Goal: Task Accomplishment & Management: Complete application form

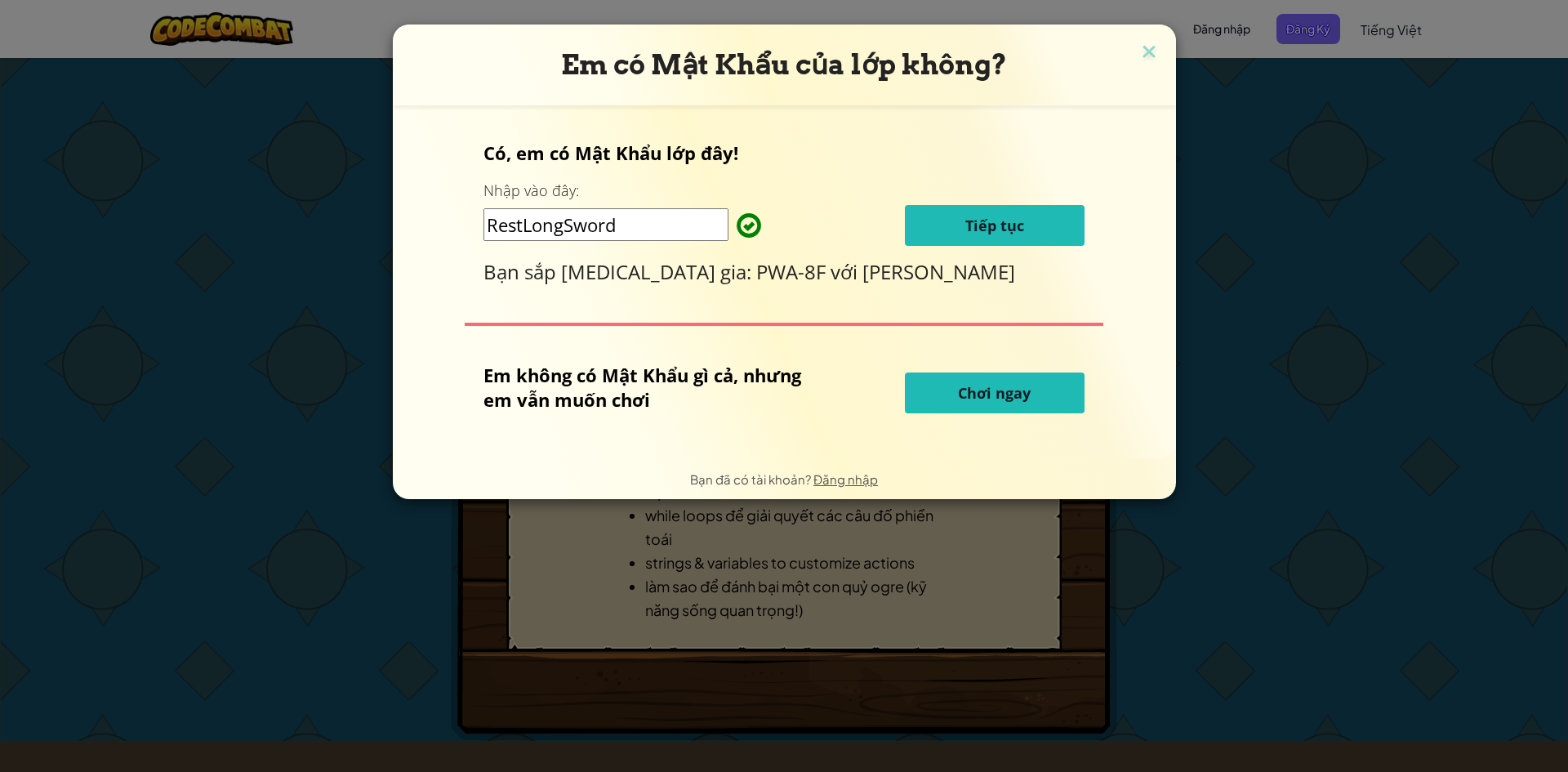
click at [982, 390] on span "Chơi ngay" at bounding box center [995, 392] width 73 height 19
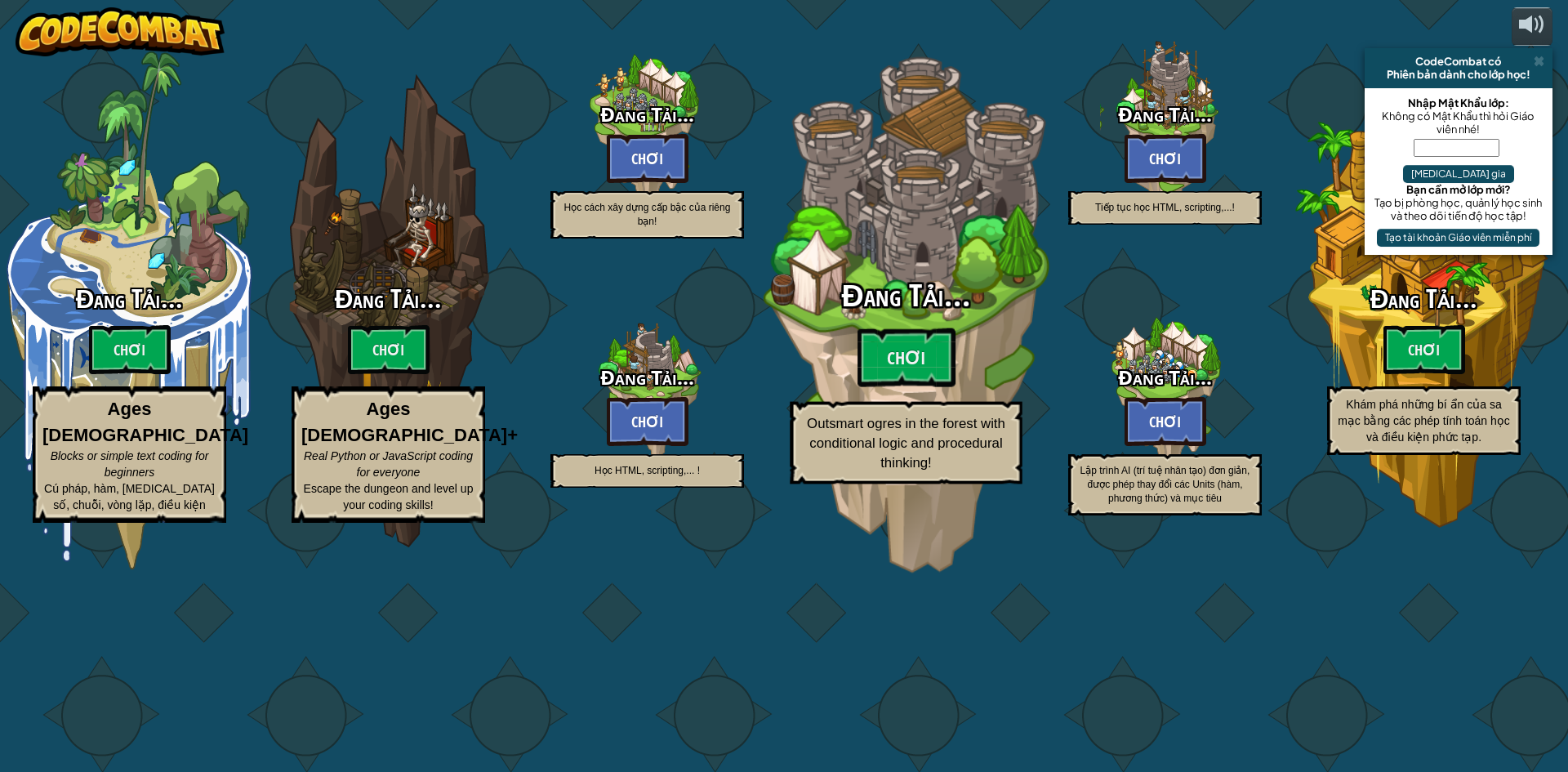
select select "vi"
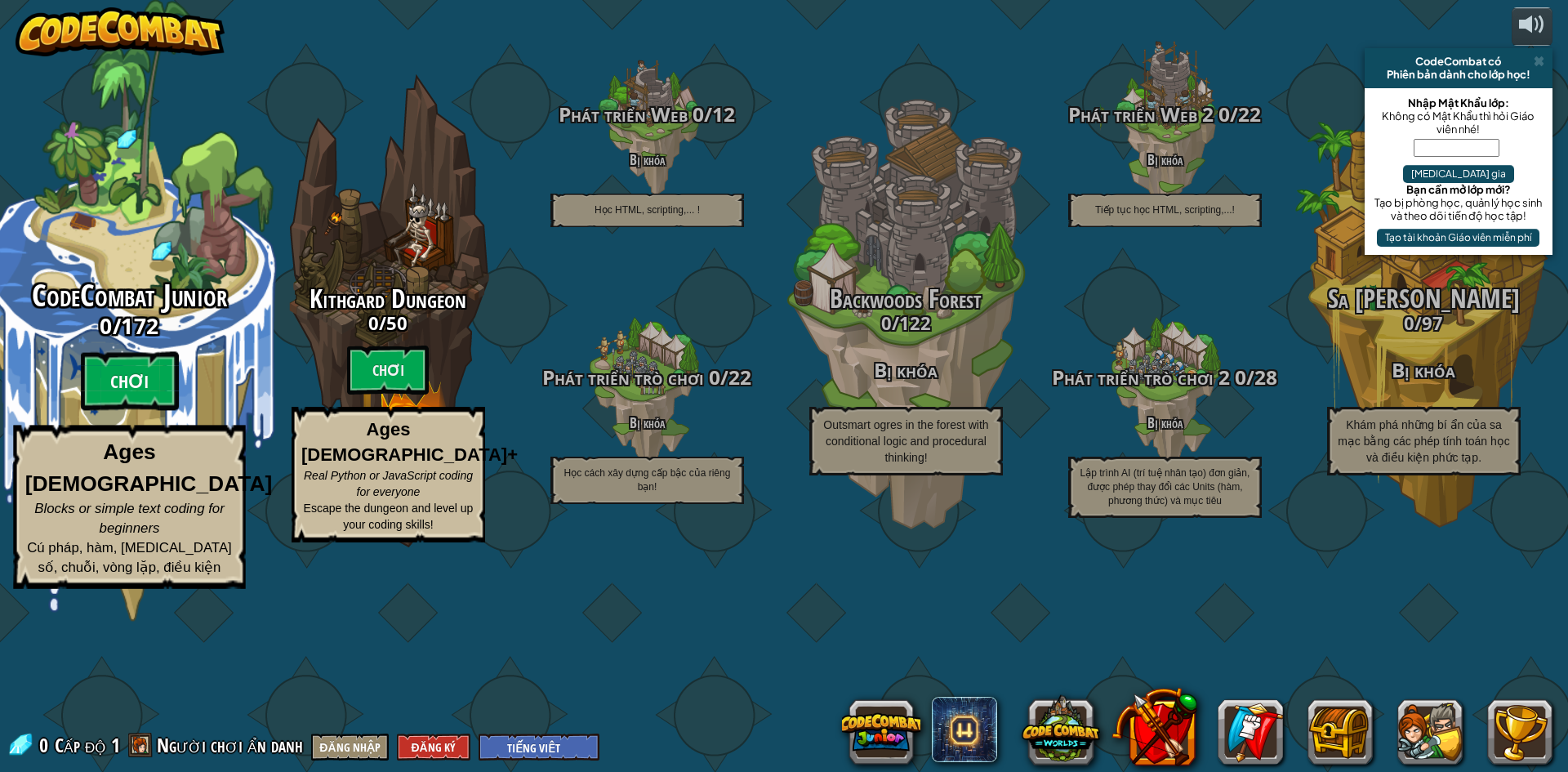
click at [99, 410] on btn "Chơi" at bounding box center [129, 381] width 98 height 58
select select "vi"
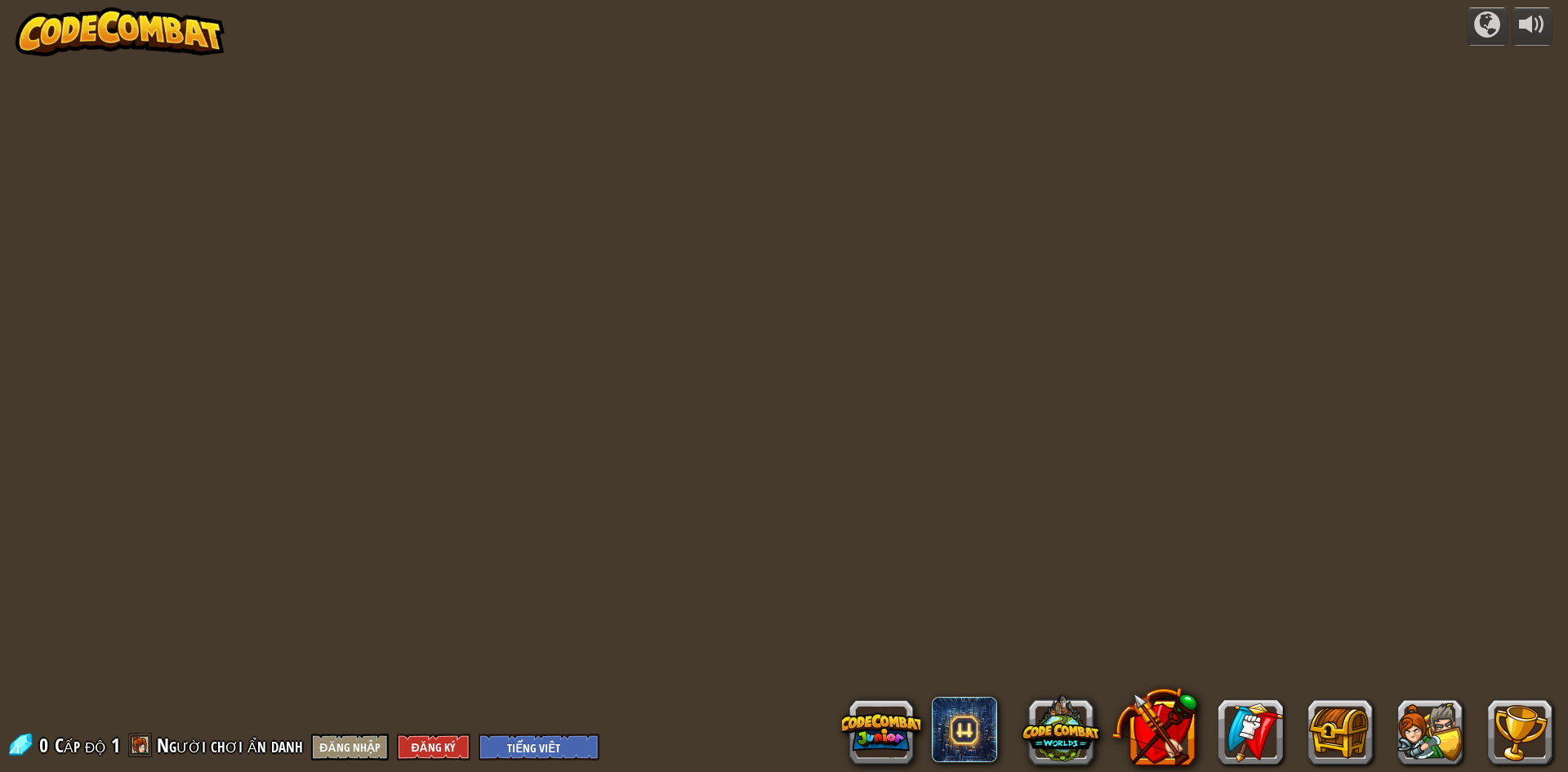
select select "vi"
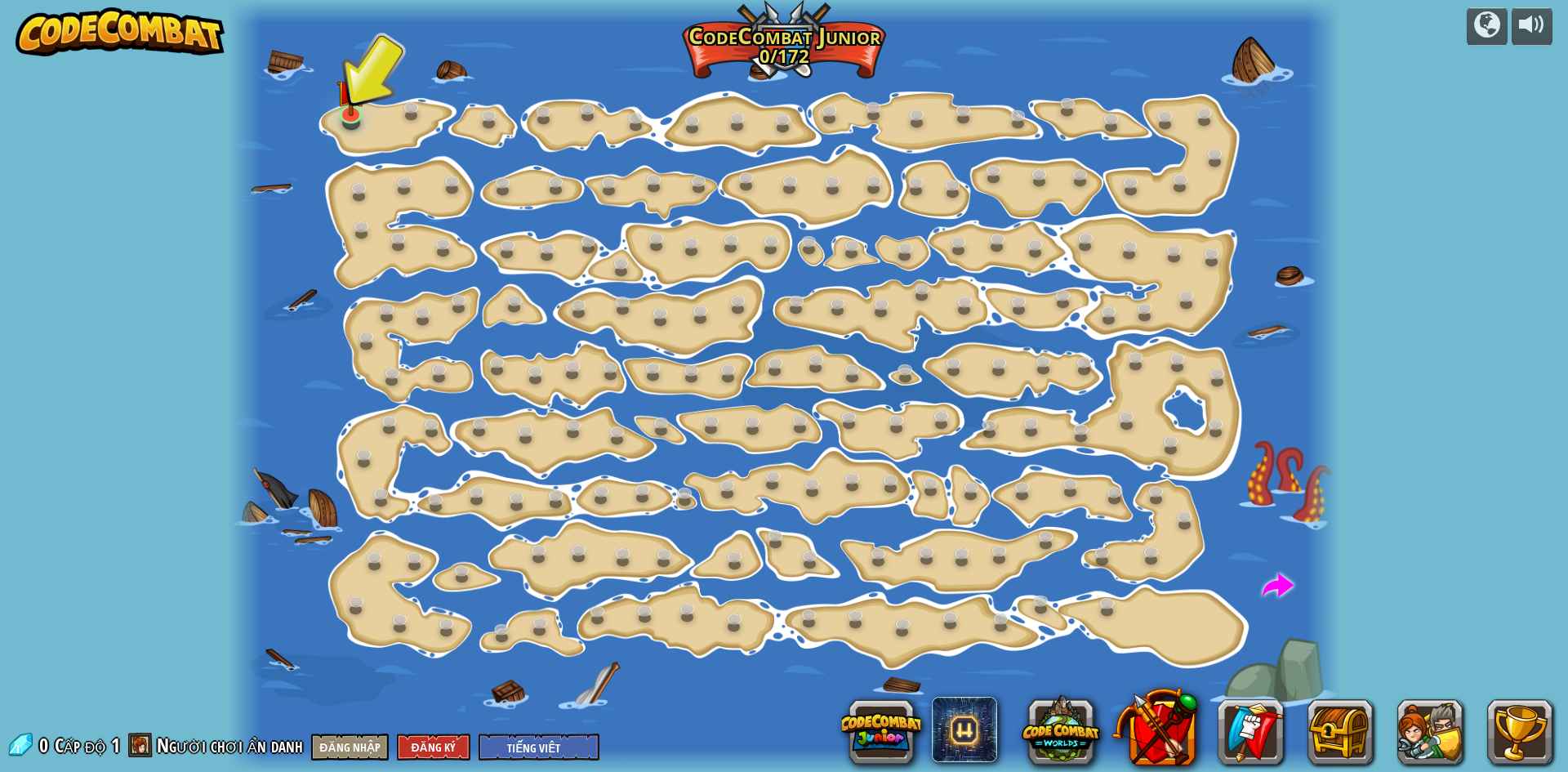
click at [343, 130] on div at bounding box center [784, 386] width 1113 height 772
click at [349, 111] on img at bounding box center [350, 78] width 30 height 68
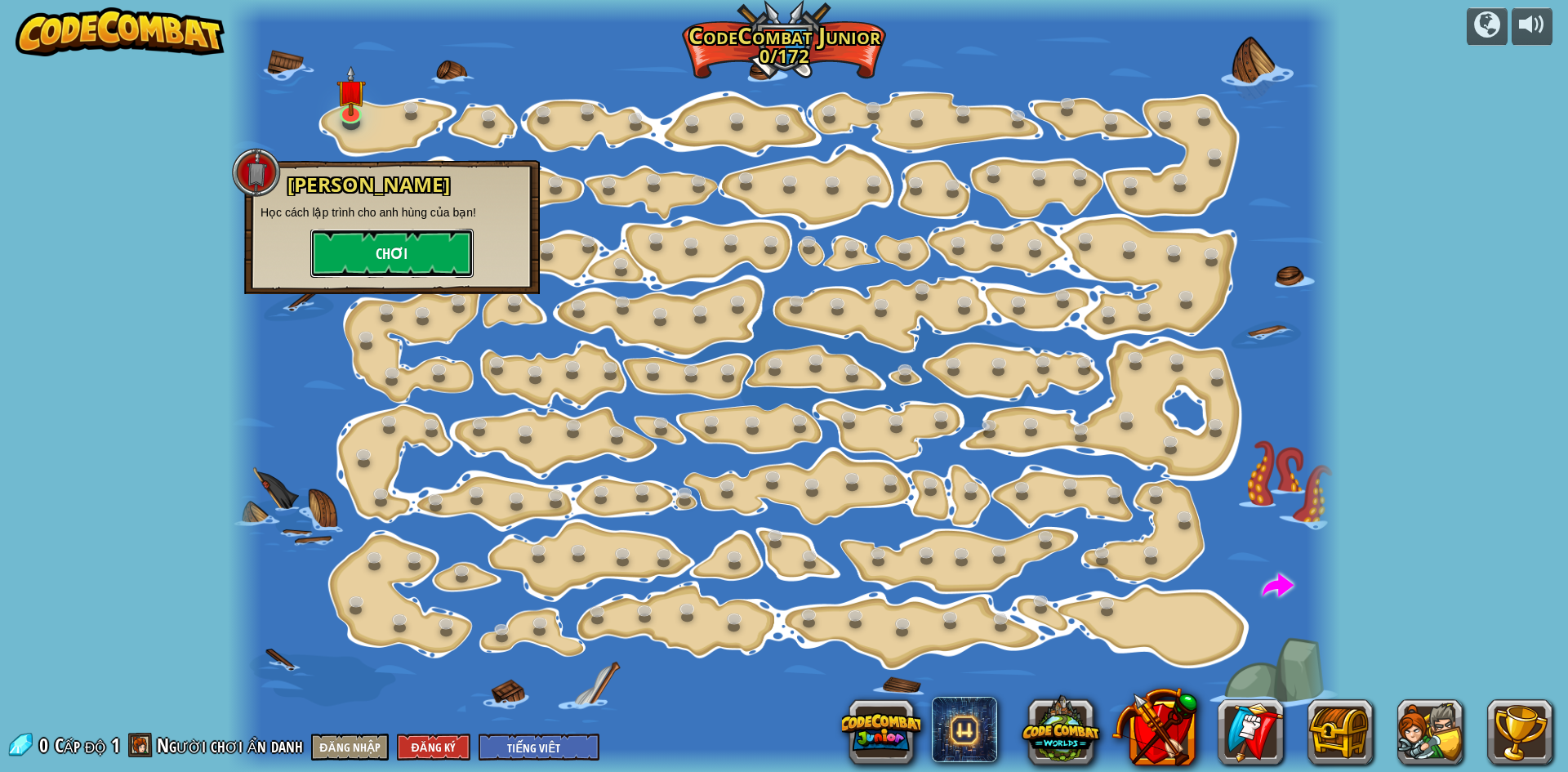
click at [338, 249] on button "Chơi" at bounding box center [391, 253] width 164 height 49
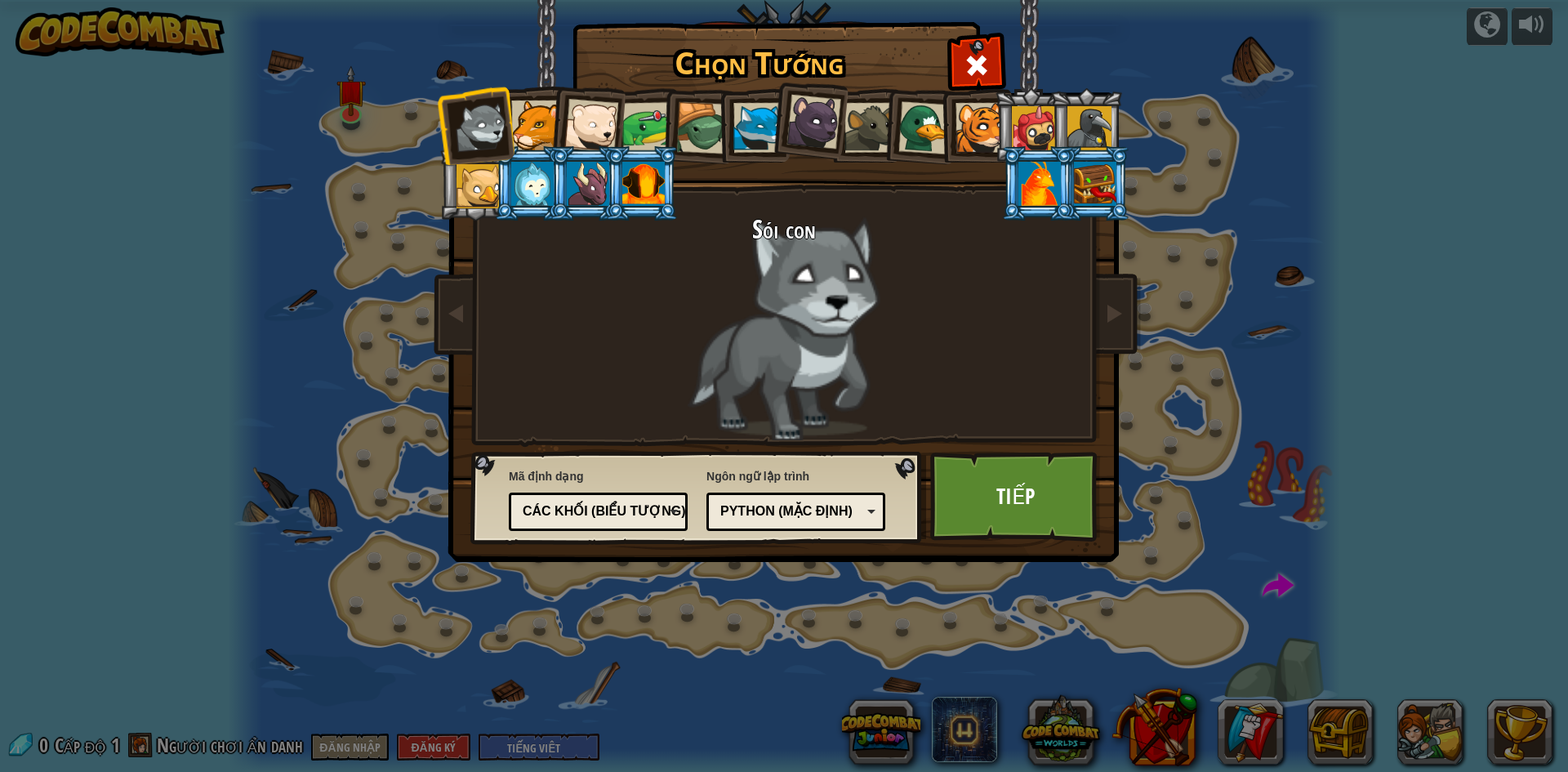
click at [593, 124] on div at bounding box center [591, 125] width 54 height 54
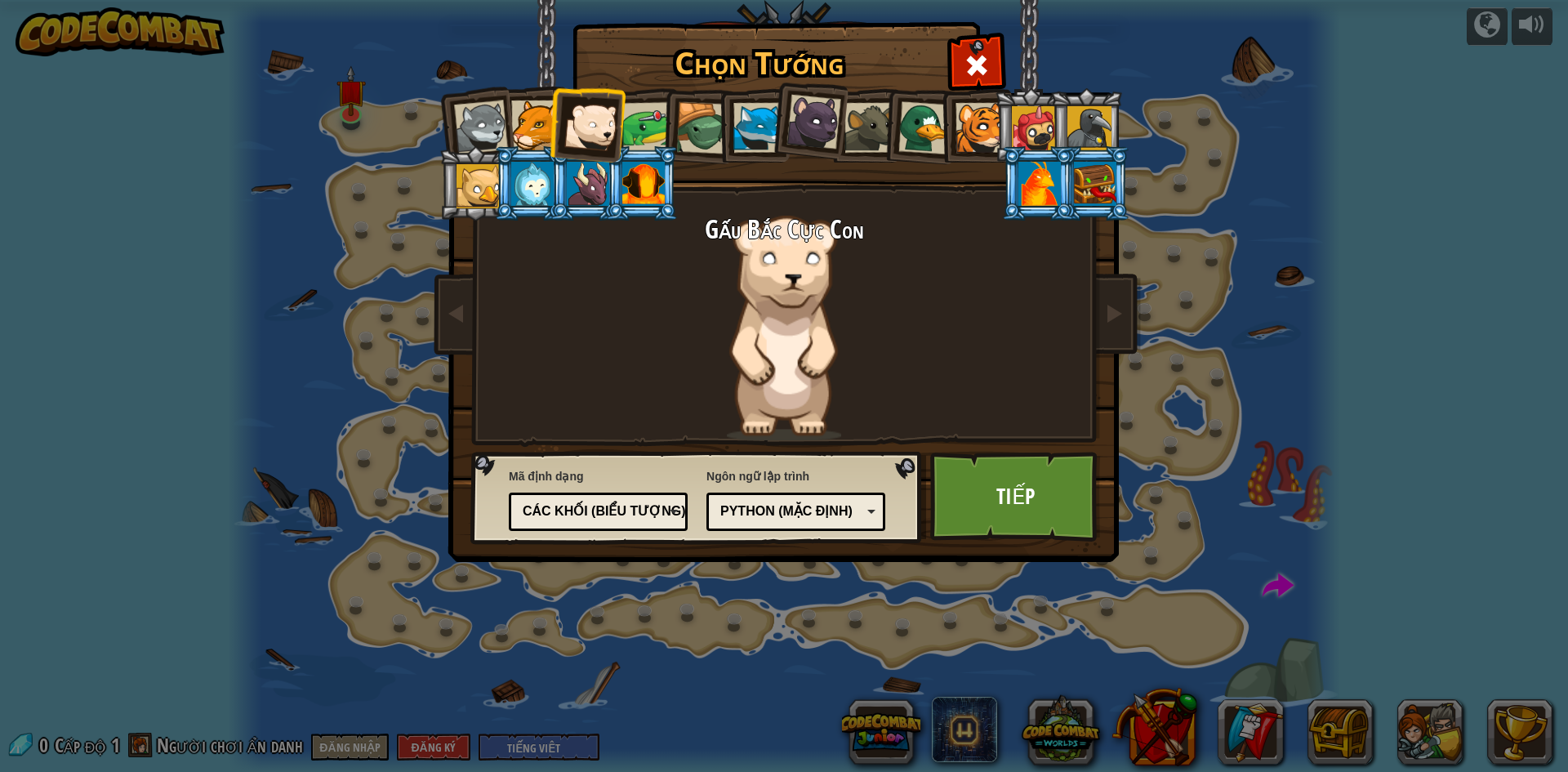
click at [527, 123] on div at bounding box center [537, 125] width 50 height 50
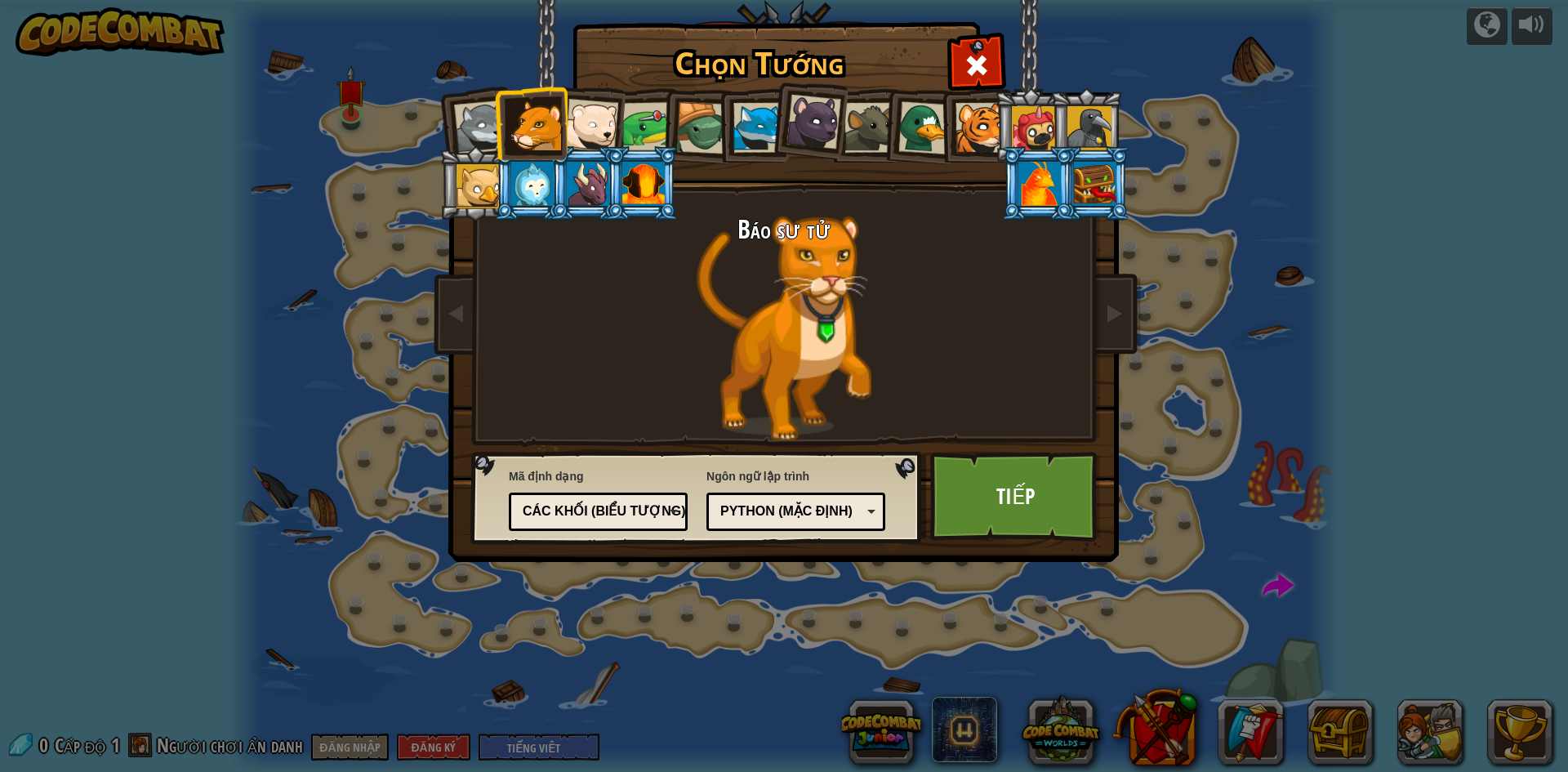
drag, startPoint x: 629, startPoint y: 195, endPoint x: 556, endPoint y: 190, distance: 73.2
click at [628, 196] on div at bounding box center [644, 184] width 42 height 44
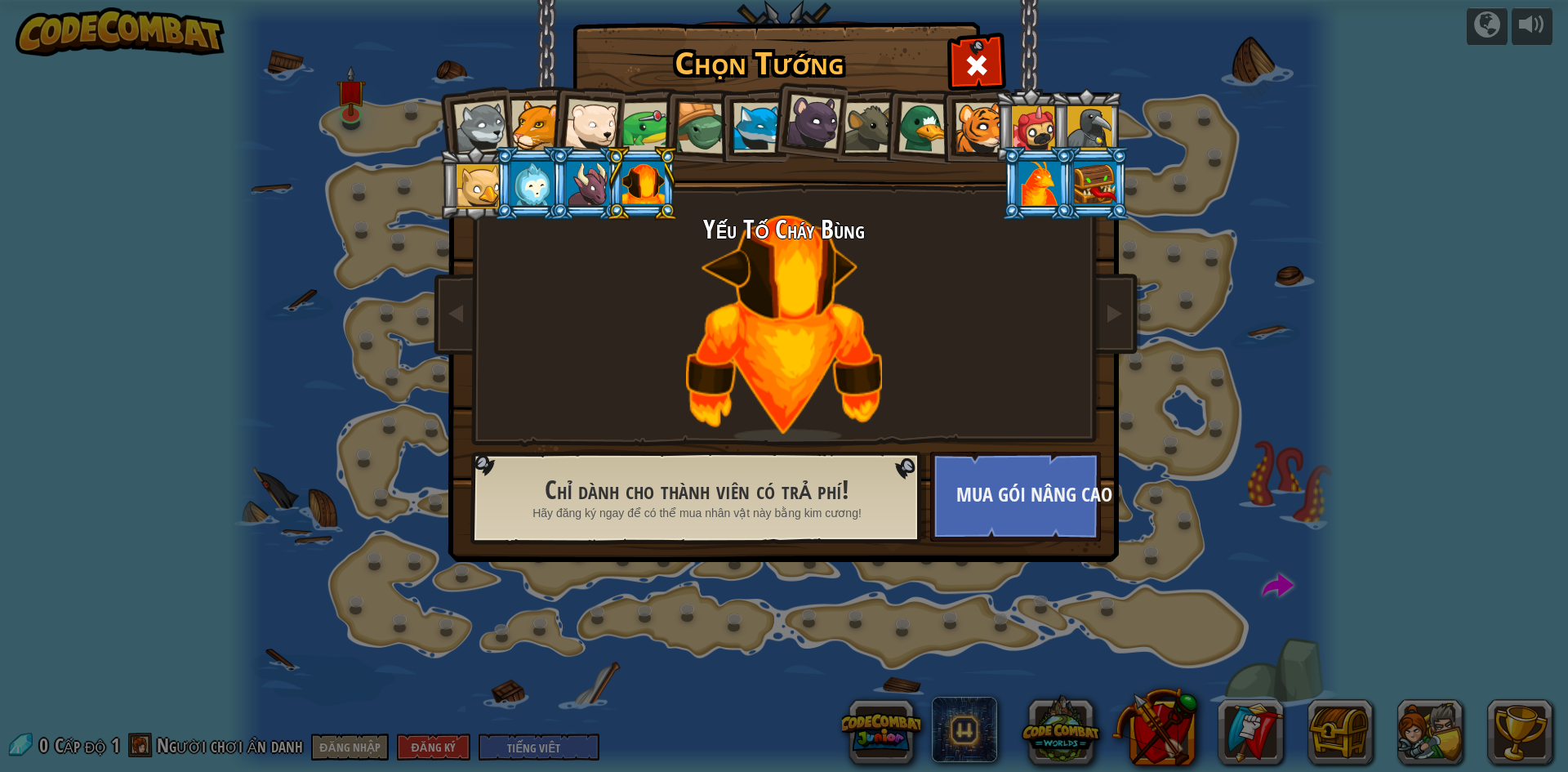
click at [554, 189] on li at bounding box center [586, 184] width 74 height 75
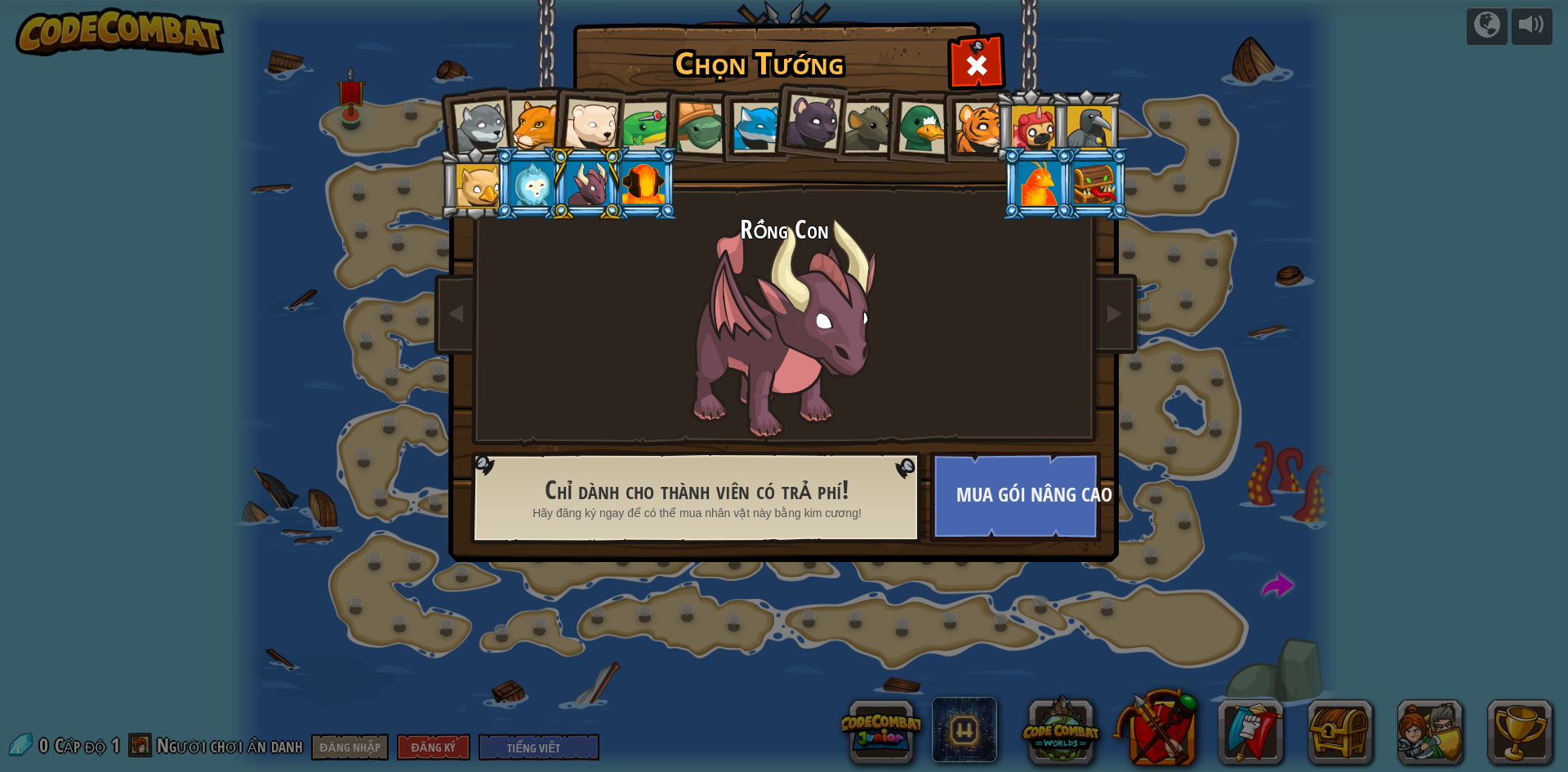
drag, startPoint x: 629, startPoint y: 110, endPoint x: 859, endPoint y: 96, distance: 230.4
click at [629, 110] on div at bounding box center [648, 127] width 51 height 51
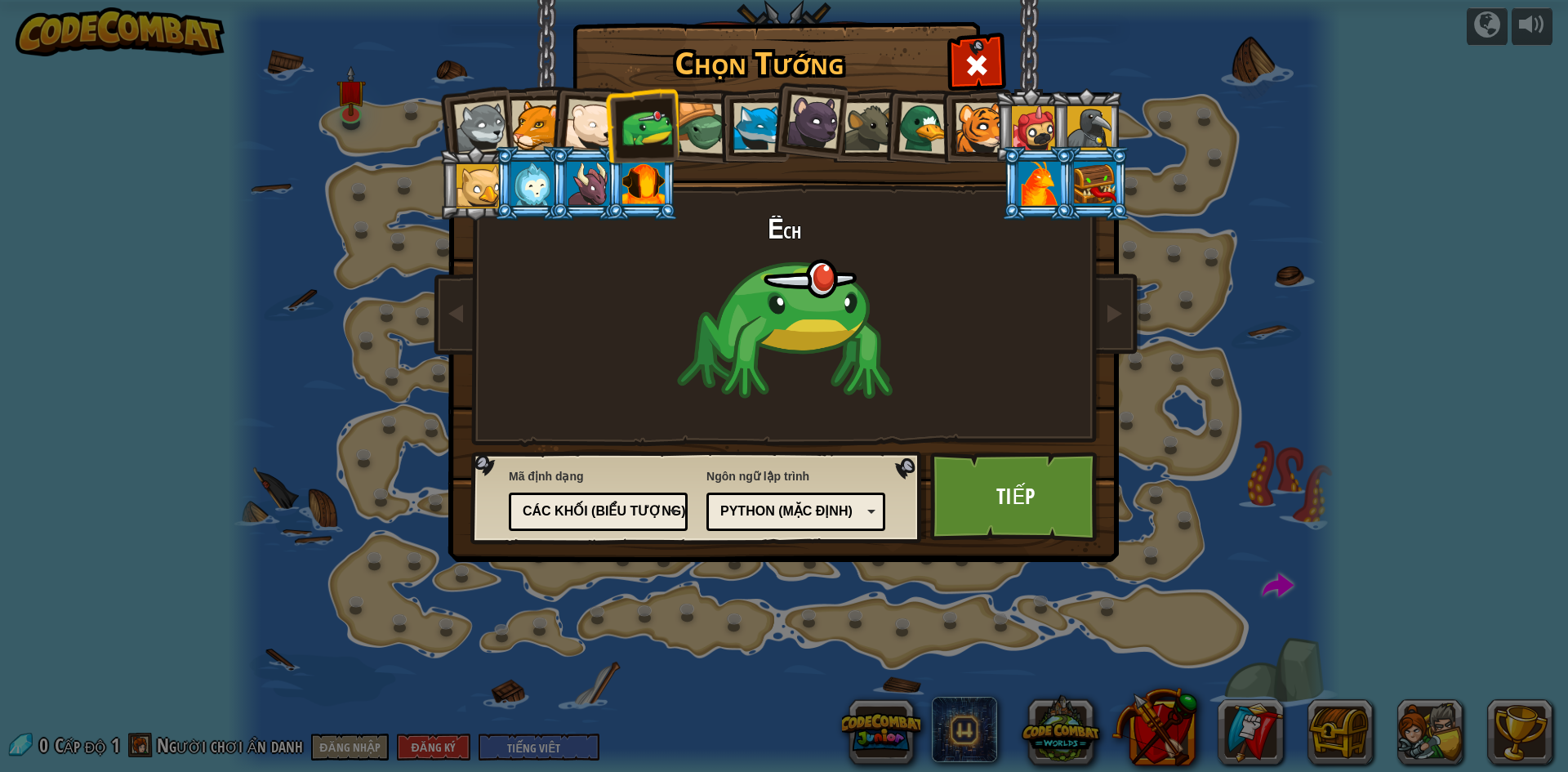
click at [875, 111] on div at bounding box center [870, 128] width 50 height 50
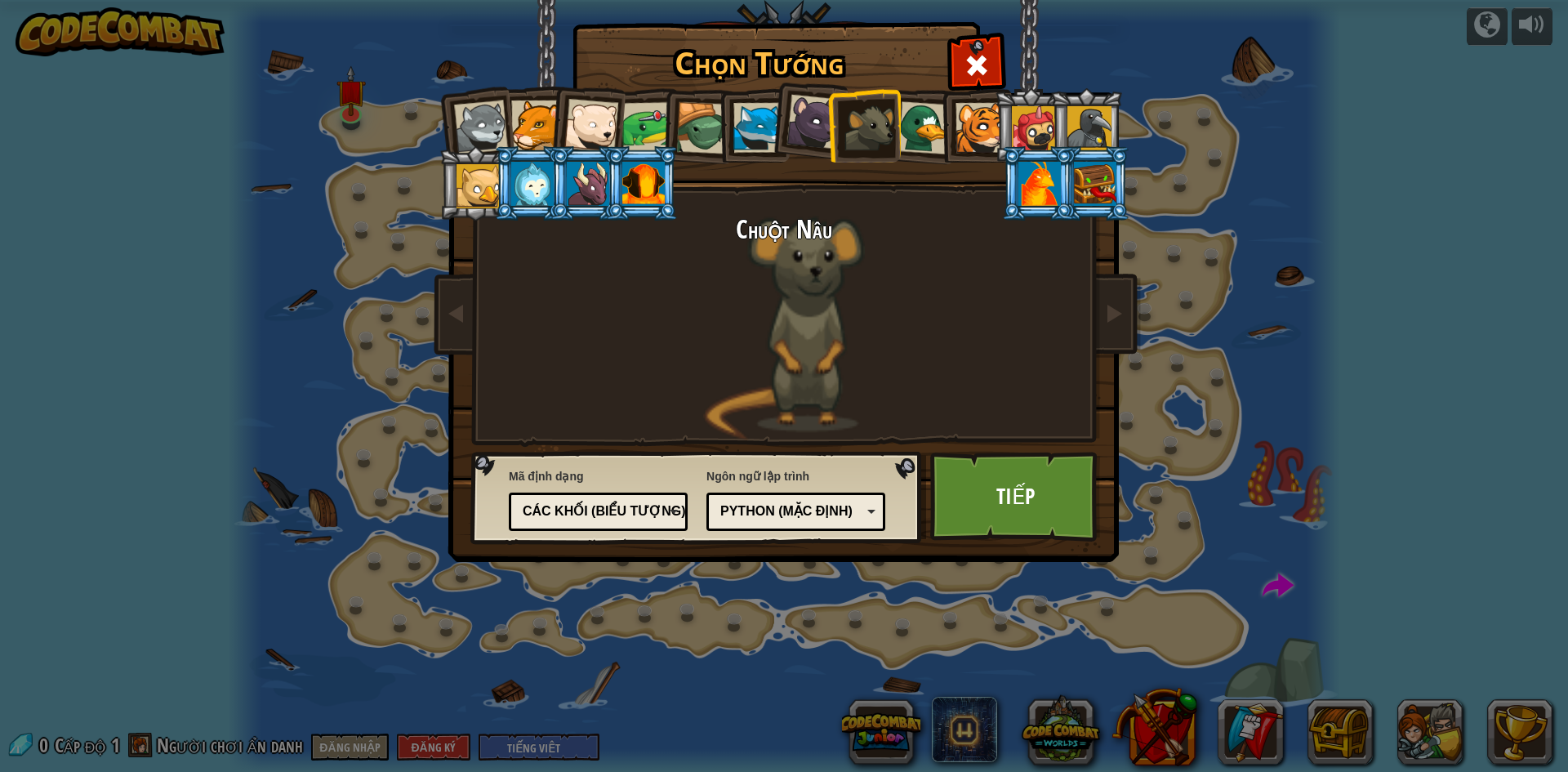
drag, startPoint x: 1020, startPoint y: 119, endPoint x: 1011, endPoint y: 123, distance: 9.8
click at [1013, 121] on div at bounding box center [1034, 128] width 44 height 44
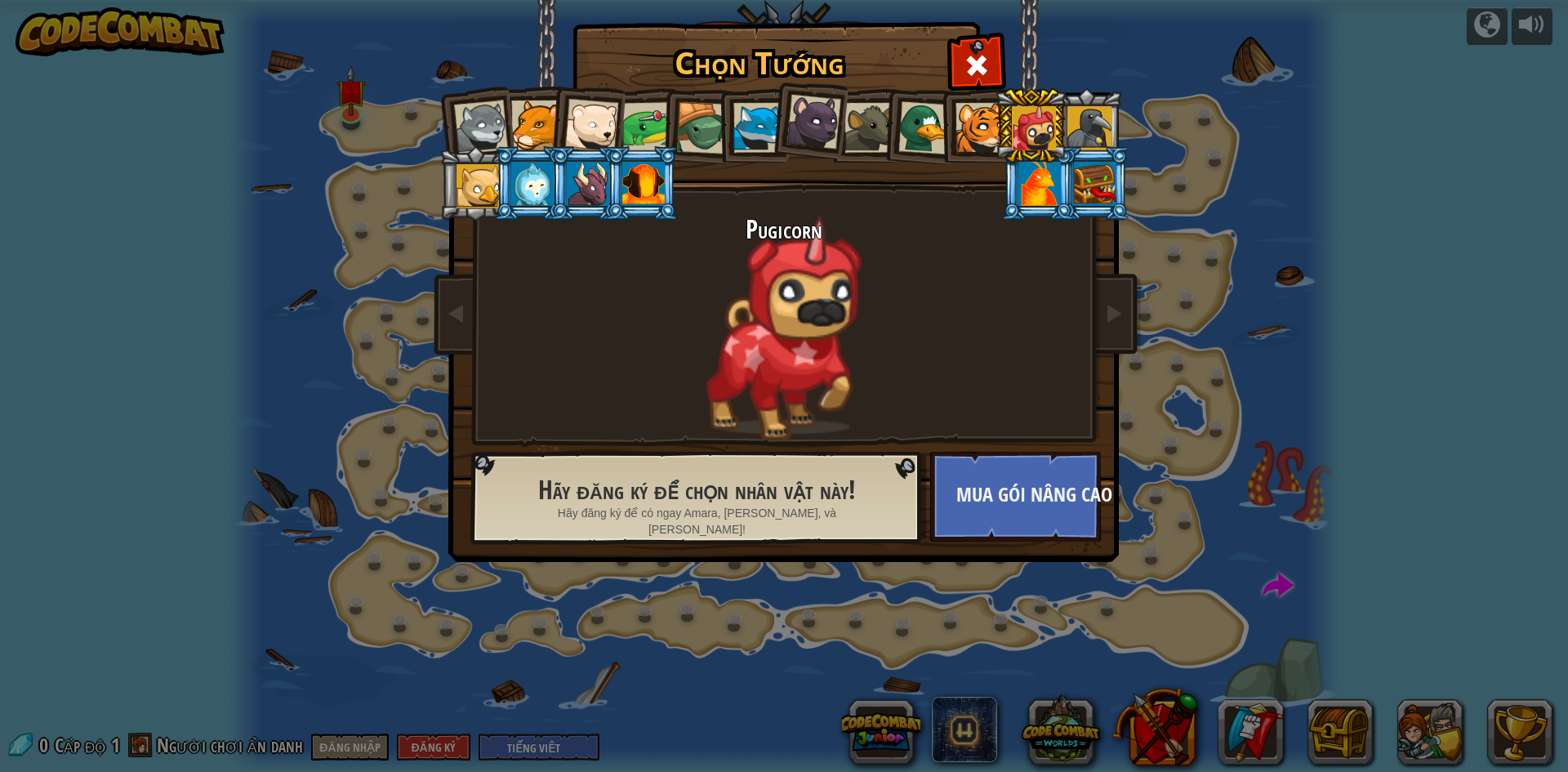
click at [992, 180] on div "Sói con Báo sư tử Gấu Bắc Cực Con Ếch Rùa Cáo Xanh Gấu con báo đen Chuột Nâu Vị…" at bounding box center [784, 258] width 612 height 356
click at [1027, 184] on div at bounding box center [1040, 184] width 42 height 44
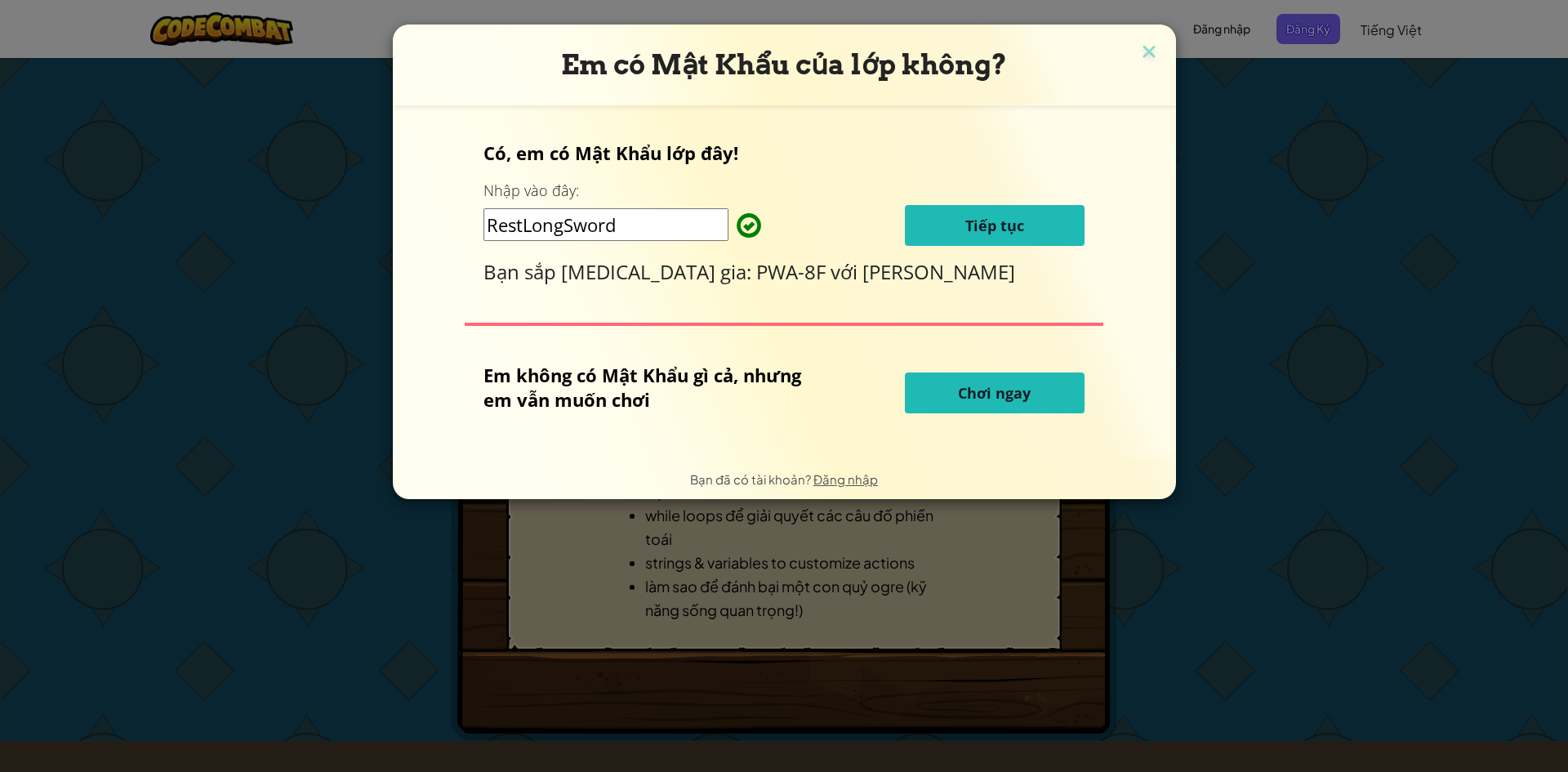
click at [961, 219] on button "Tiếp tục" at bounding box center [995, 225] width 180 height 41
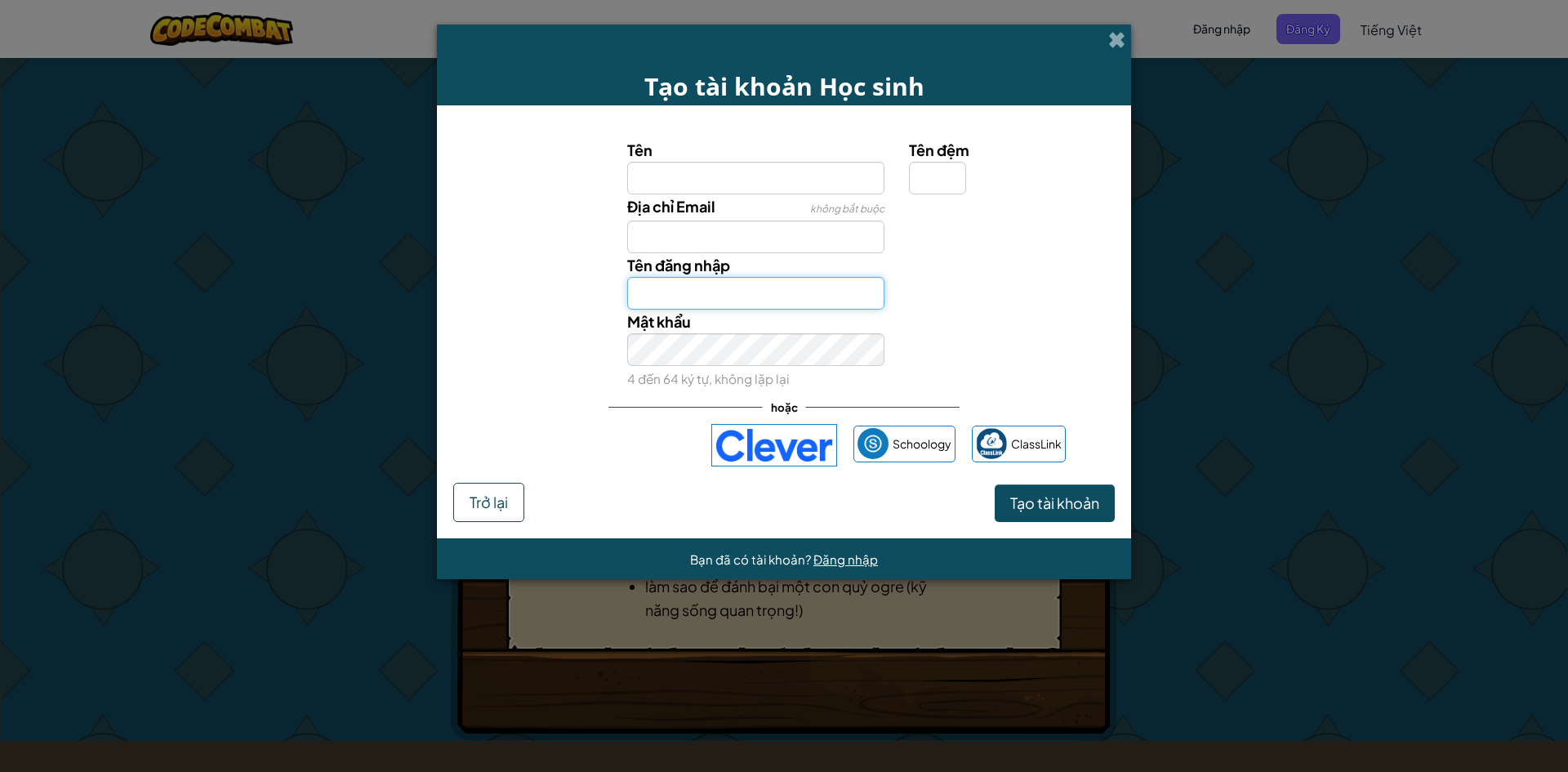
type input "Sủii812012"
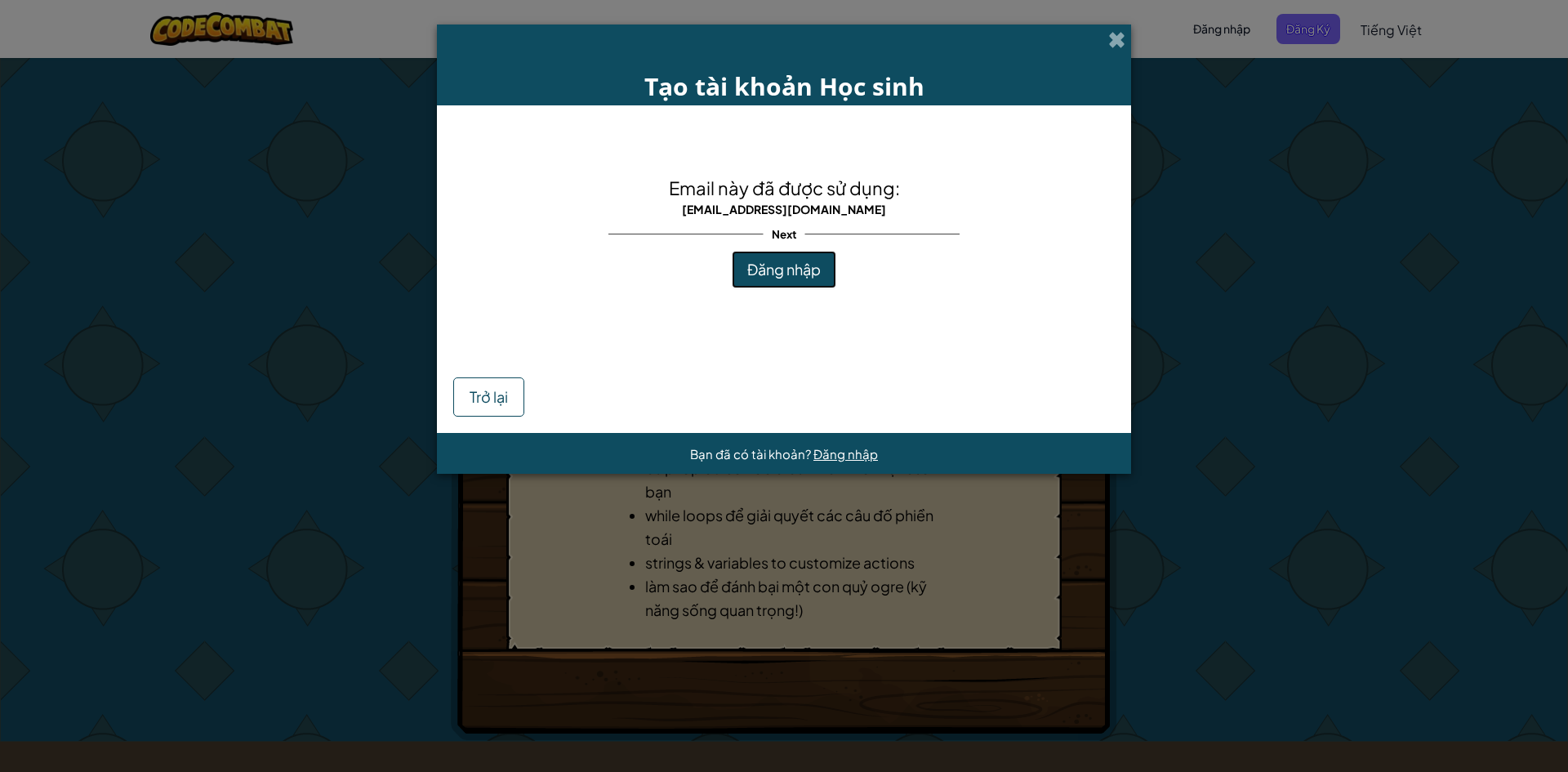
click at [772, 265] on span "Đăng nhập" at bounding box center [784, 270] width 74 height 19
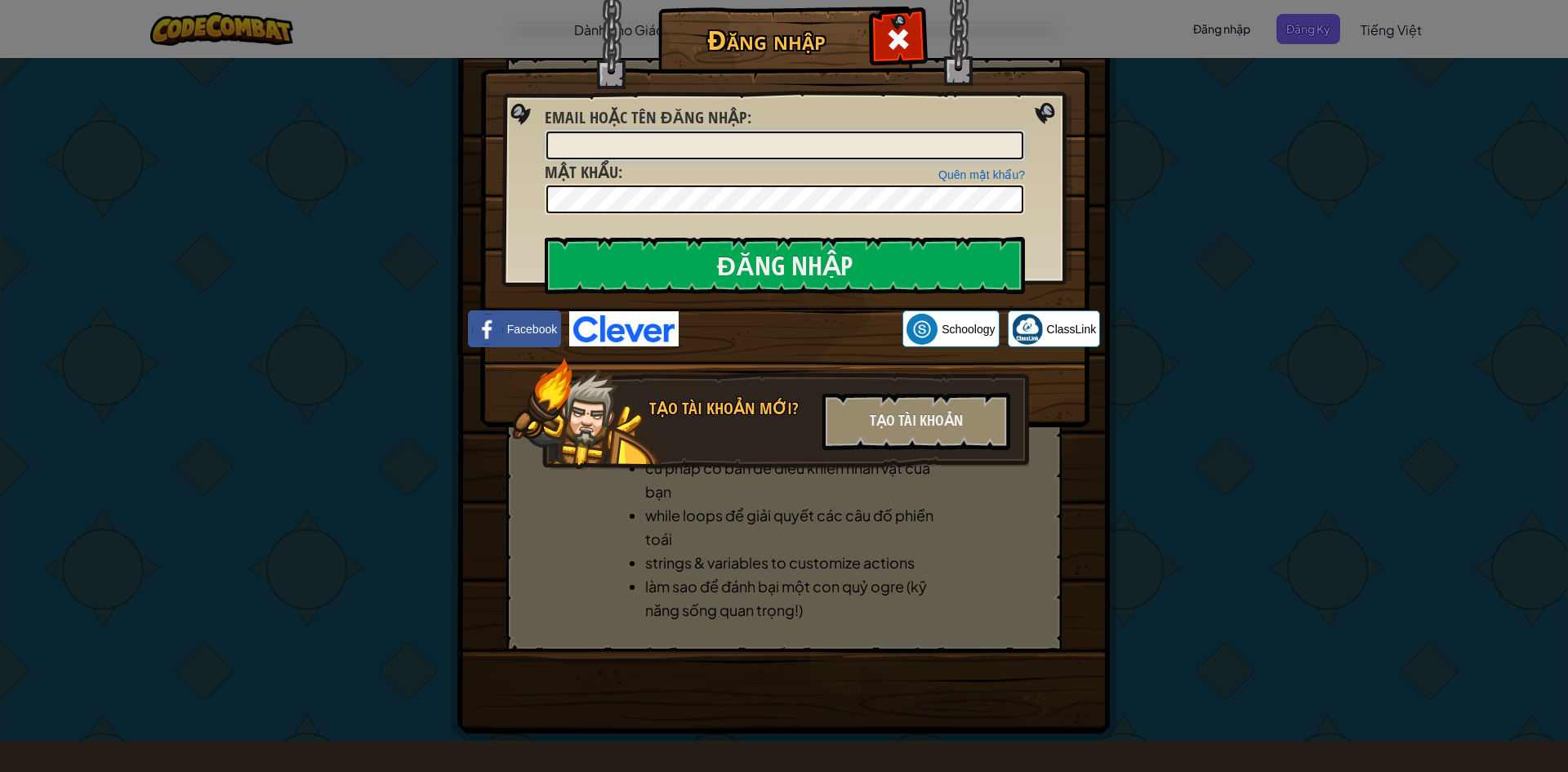
click at [670, 144] on input "Email hoặc tên đăng nhập :" at bounding box center [784, 144] width 477 height 28
click at [831, 267] on input "Đăng nhập" at bounding box center [785, 266] width 480 height 57
